Goal: Download file/media

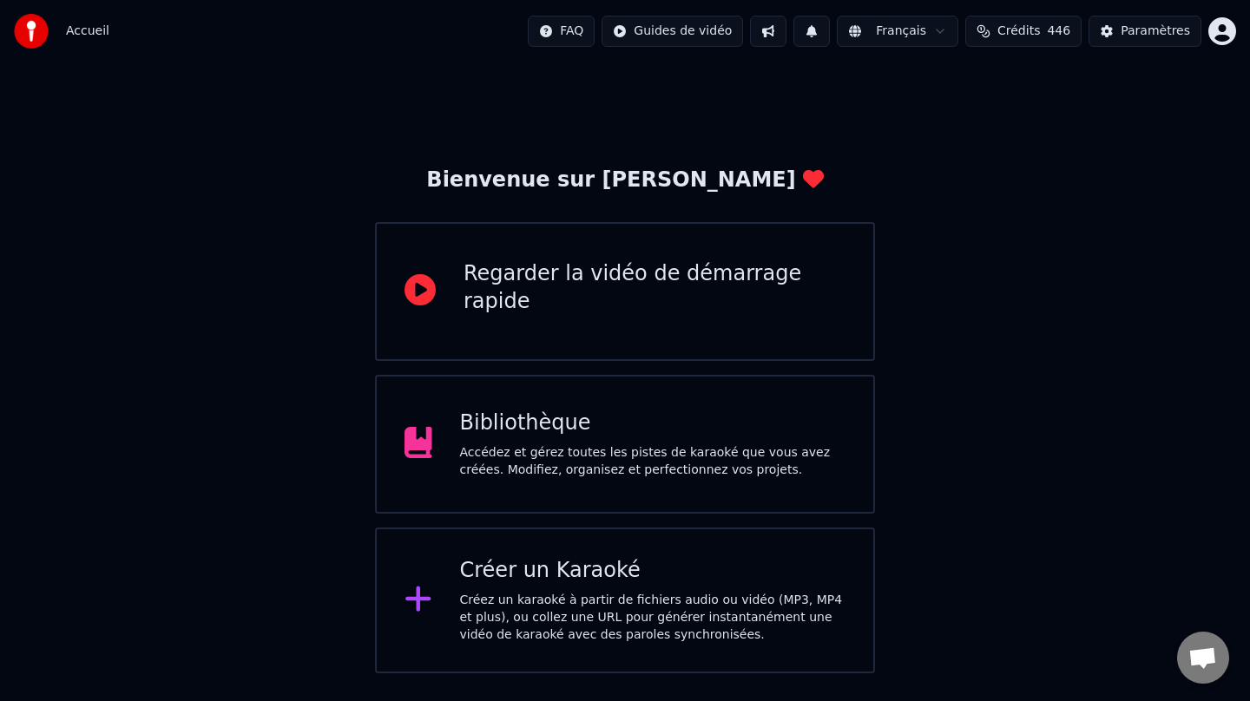
click at [544, 443] on div "Bibliothèque Accédez et gérez toutes les pistes de karaoké que vous avez créées…" at bounding box center [653, 444] width 386 height 69
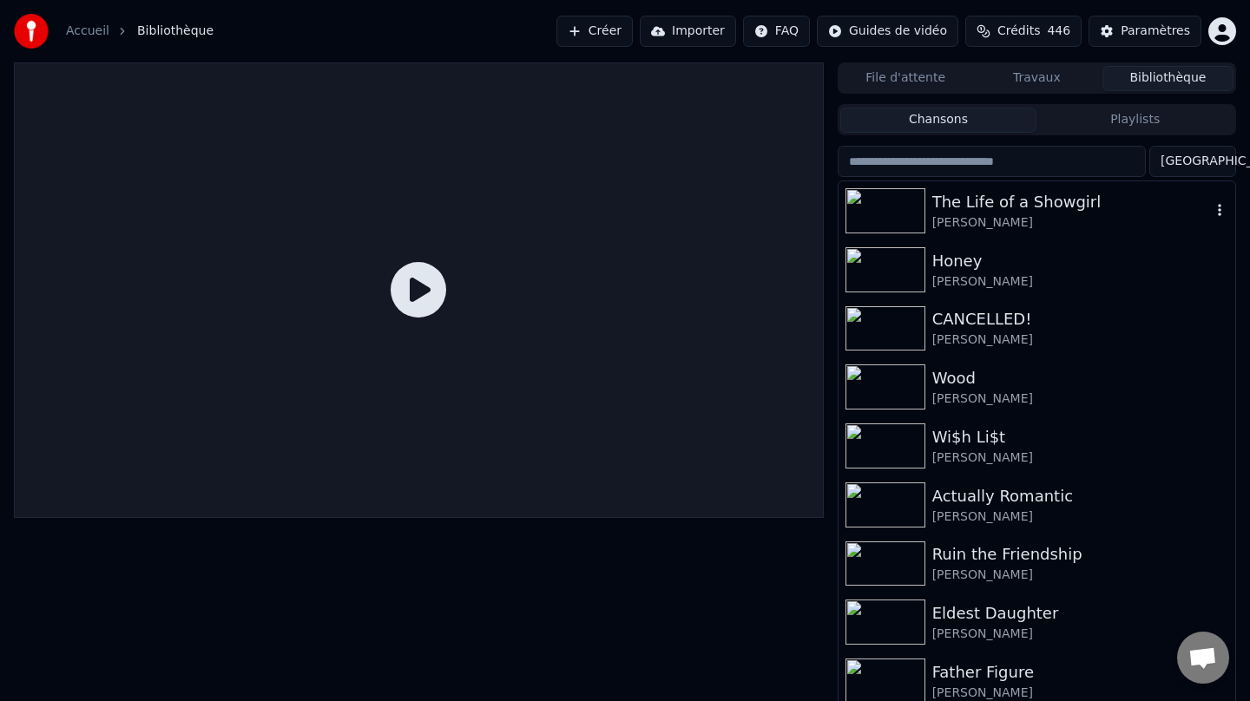
click at [1015, 207] on div "The Life of a Showgirl" at bounding box center [1071, 202] width 279 height 24
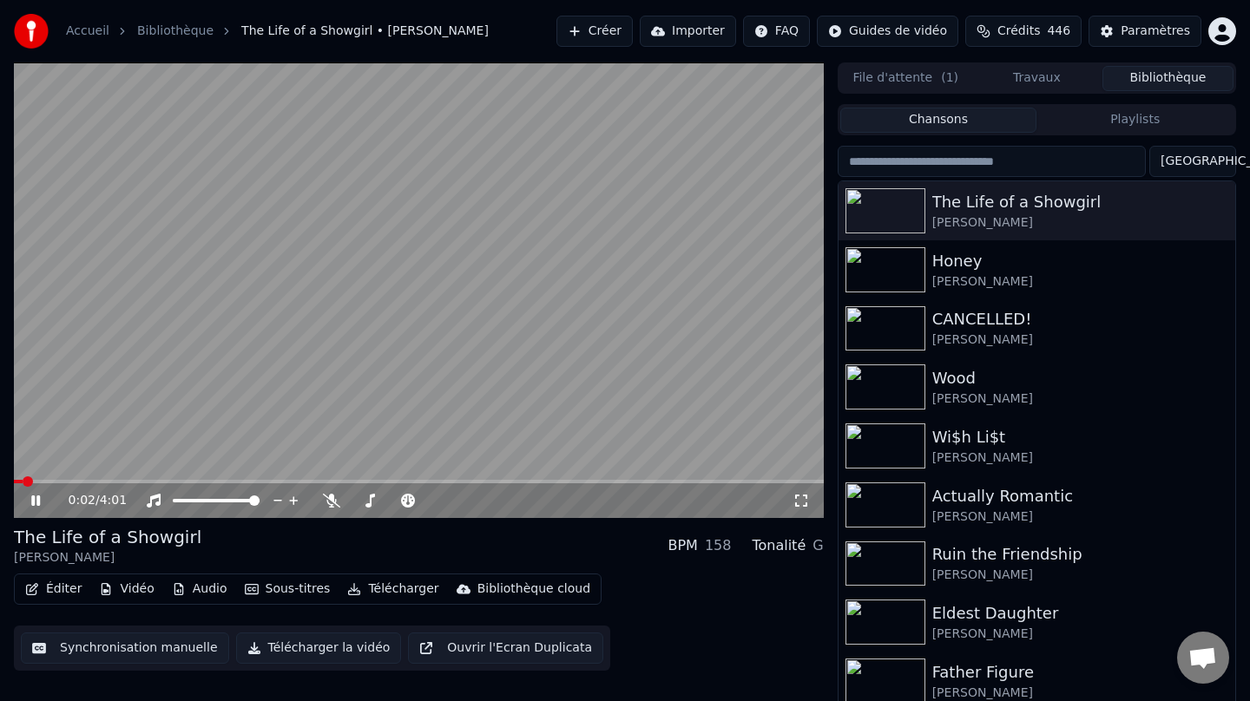
click at [116, 480] on span at bounding box center [419, 481] width 810 height 3
click at [183, 480] on span at bounding box center [419, 481] width 810 height 3
click at [249, 478] on video at bounding box center [419, 290] width 810 height 456
click at [280, 480] on span at bounding box center [419, 481] width 810 height 3
click at [26, 505] on div "1:20 / 4:01" at bounding box center [419, 500] width 796 height 17
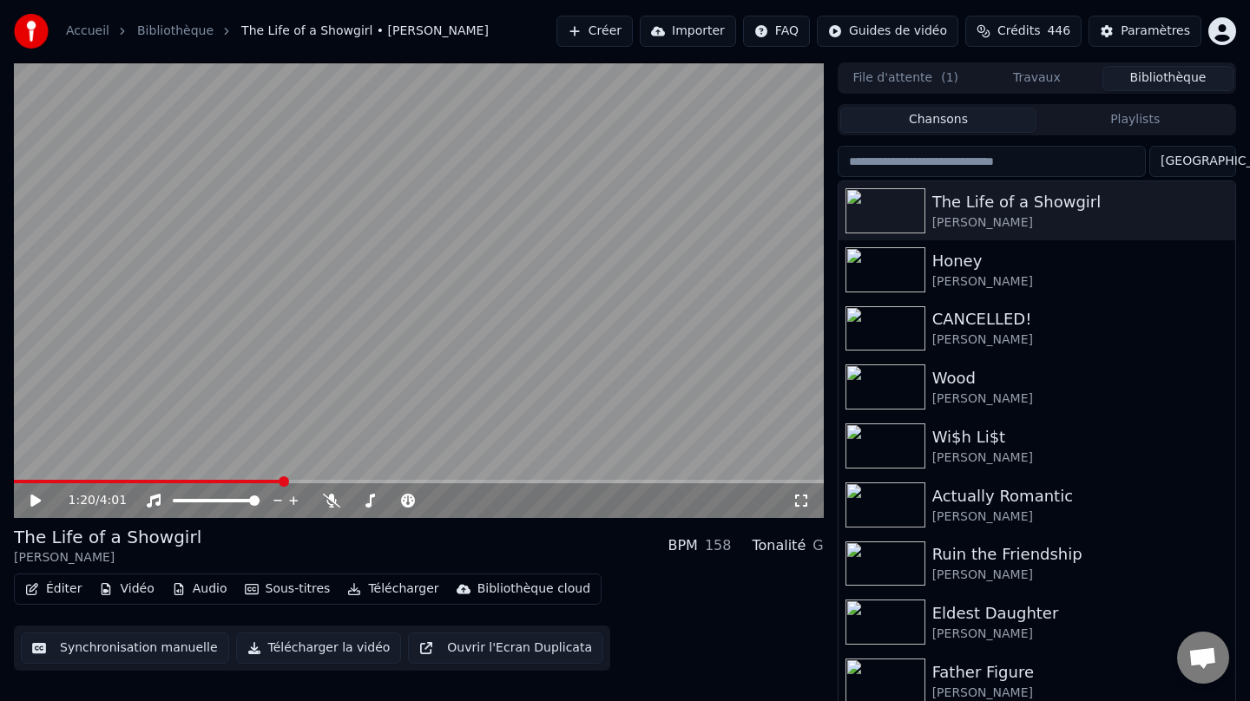
click at [30, 499] on icon at bounding box center [48, 501] width 41 height 14
click at [365, 480] on span at bounding box center [419, 481] width 810 height 3
click at [472, 476] on video at bounding box center [419, 290] width 810 height 456
click at [475, 478] on video at bounding box center [419, 290] width 810 height 456
click at [476, 478] on video at bounding box center [419, 290] width 810 height 456
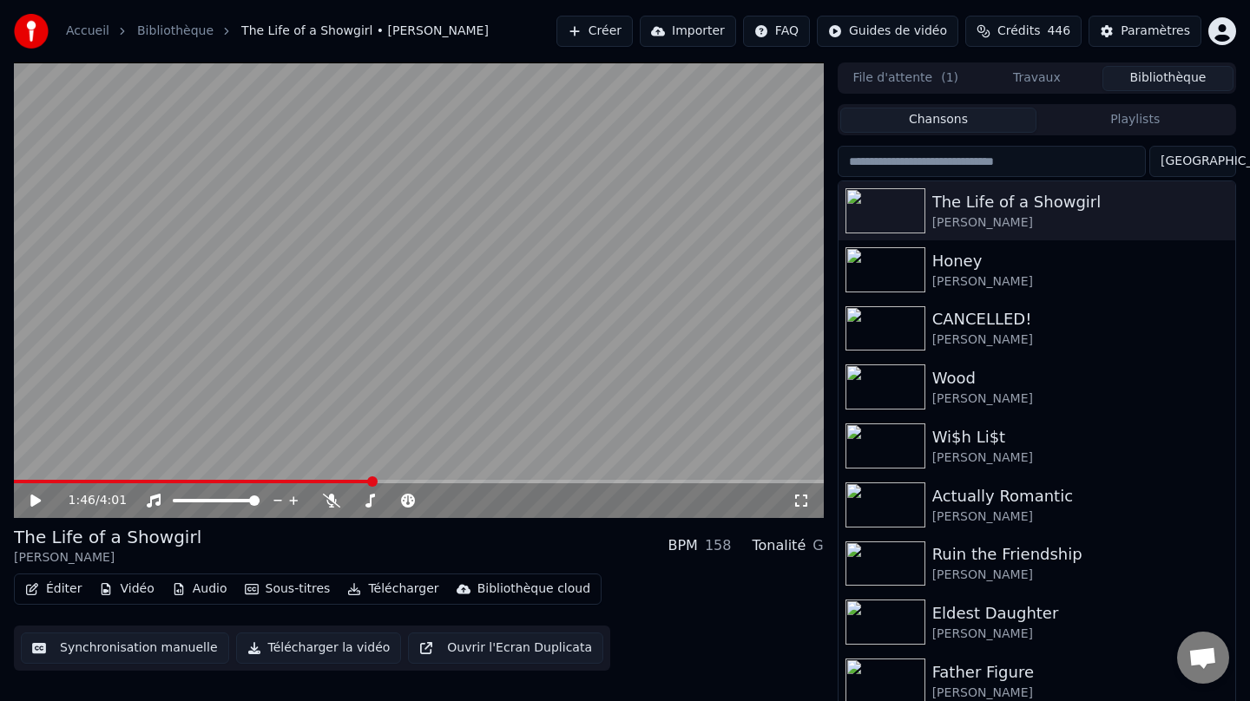
click at [484, 481] on span at bounding box center [419, 481] width 810 height 3
click at [36, 498] on icon at bounding box center [35, 501] width 10 height 12
click at [562, 477] on video at bounding box center [419, 290] width 810 height 456
click at [572, 481] on span at bounding box center [419, 481] width 810 height 3
click at [31, 502] on icon at bounding box center [35, 501] width 10 height 12
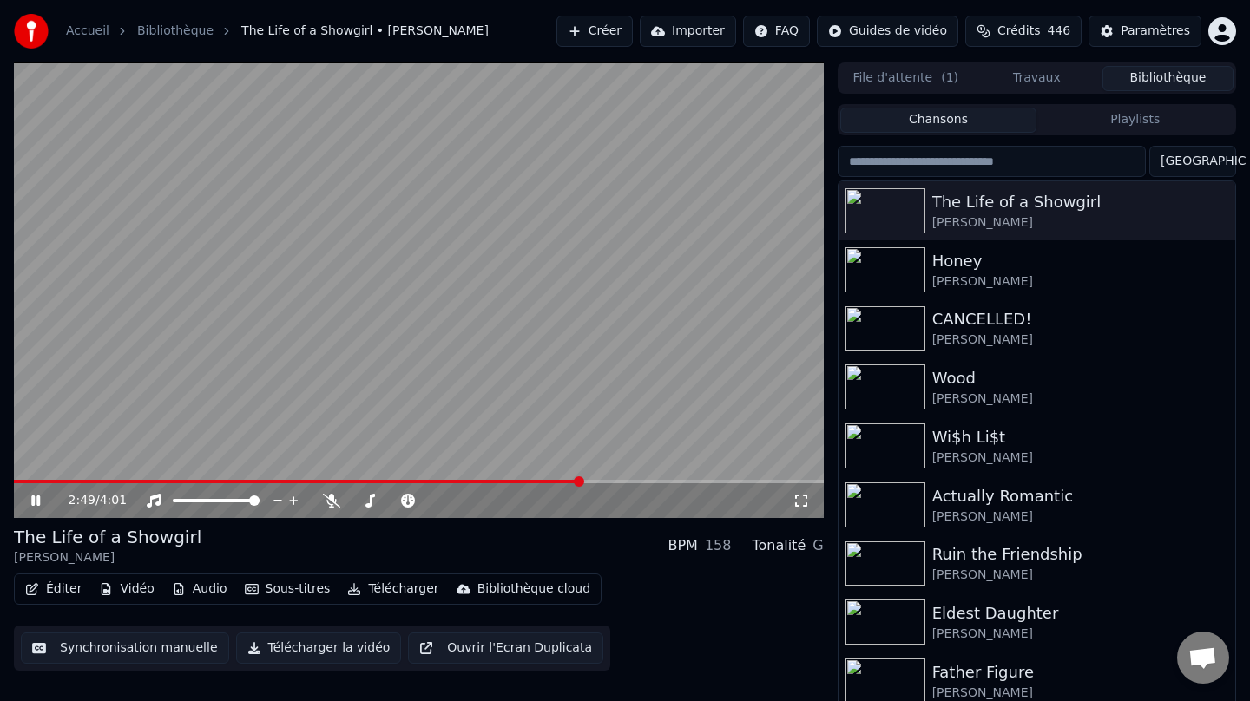
click at [34, 501] on icon at bounding box center [35, 500] width 9 height 10
click at [403, 590] on button "Télécharger" at bounding box center [392, 589] width 105 height 24
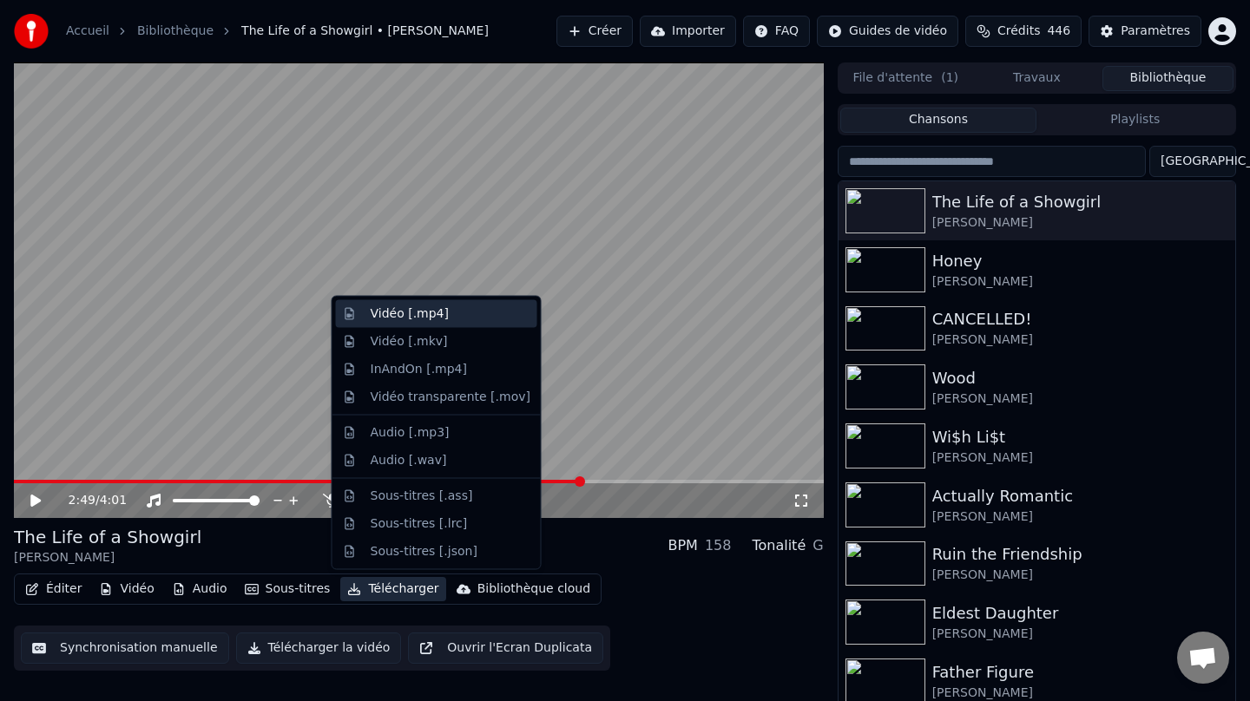
click at [440, 313] on div "Vidéo [.mp4]" at bounding box center [410, 313] width 78 height 17
